Goal: Task Accomplishment & Management: Use online tool/utility

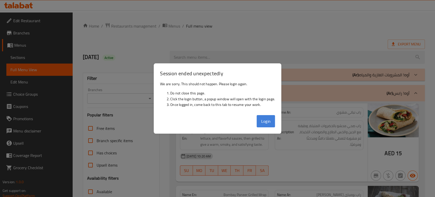
click at [264, 122] on button "Login" at bounding box center [266, 121] width 18 height 12
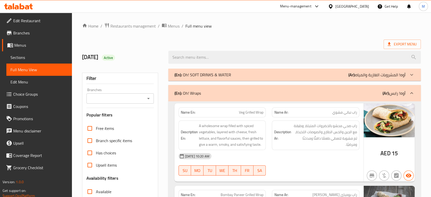
click at [351, 5] on div "[GEOGRAPHIC_DATA]" at bounding box center [352, 7] width 34 height 6
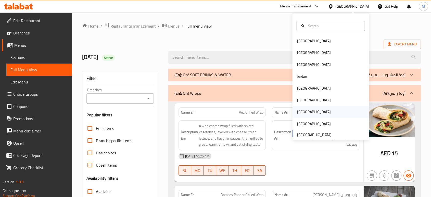
click at [299, 111] on div "[GEOGRAPHIC_DATA]" at bounding box center [314, 112] width 34 height 6
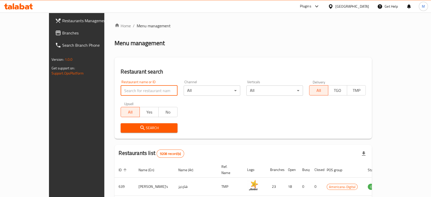
click at [153, 90] on input "search" at bounding box center [149, 90] width 57 height 10
paste input "707538"
type input "707538"
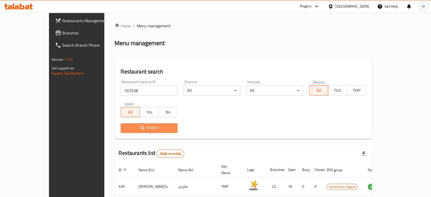
click at [128, 128] on span "Search" at bounding box center [149, 128] width 48 height 6
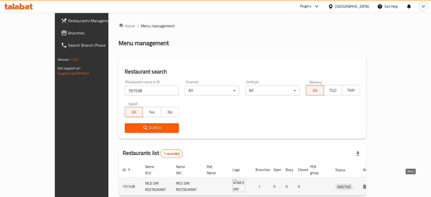
click at [369, 183] on icon "enhanced table" at bounding box center [366, 186] width 6 height 6
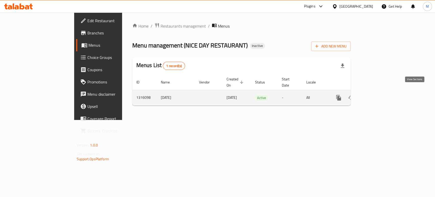
click at [379, 95] on icon "enhanced table" at bounding box center [376, 98] width 6 height 6
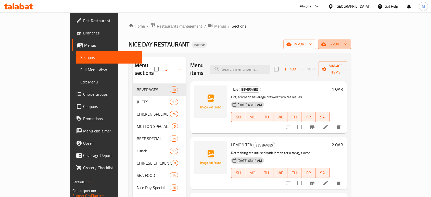
click at [347, 45] on span "export" at bounding box center [334, 44] width 25 height 6
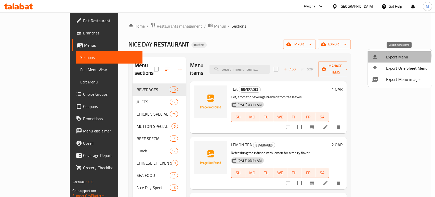
click at [389, 56] on span "Export Menu" at bounding box center [407, 57] width 42 height 6
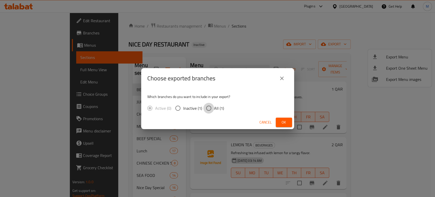
click at [207, 109] on input "All (1)" at bounding box center [209, 108] width 11 height 11
radio input "true"
click at [283, 122] on span "Ok" at bounding box center [284, 122] width 8 height 6
